Goal: Transaction & Acquisition: Purchase product/service

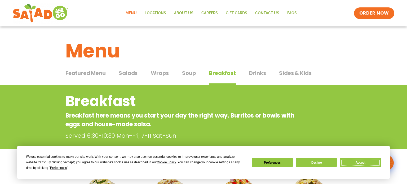
click at [356, 165] on button "Accept" at bounding box center [360, 162] width 41 height 9
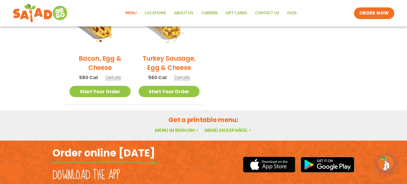
scroll to position [331, 0]
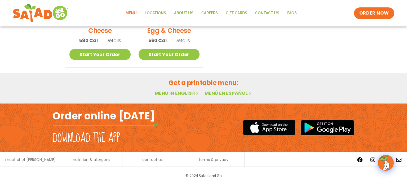
click at [185, 93] on link "Menu in English" at bounding box center [177, 93] width 45 height 7
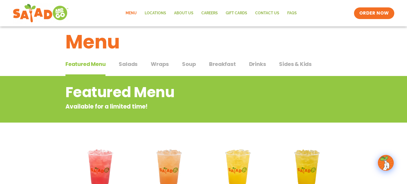
scroll to position [8, 0]
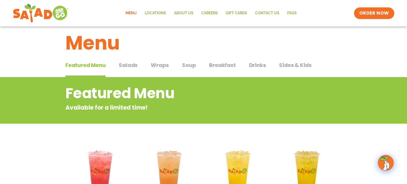
click at [130, 65] on span "Salads" at bounding box center [128, 65] width 19 height 8
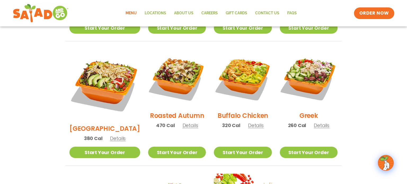
scroll to position [172, 0]
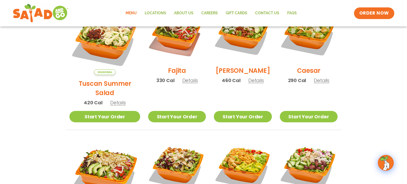
click at [311, 75] on h2 "Caesar" at bounding box center [309, 70] width 24 height 9
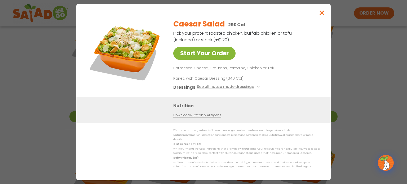
click at [193, 57] on link "Start Your Order" at bounding box center [204, 53] width 62 height 13
